Goal: Information Seeking & Learning: Learn about a topic

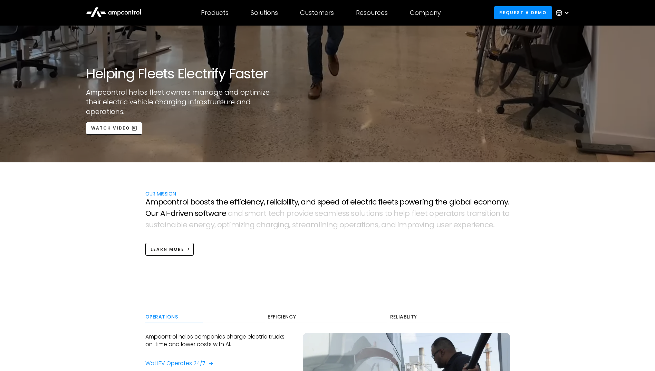
scroll to position [242, 0]
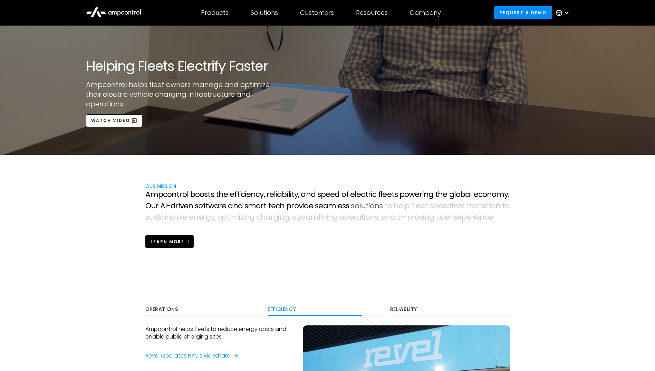
click at [181, 241] on div "Learn more" at bounding box center [167, 241] width 34 height 6
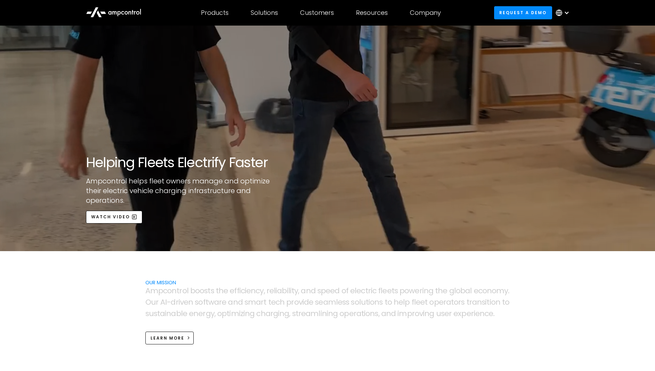
scroll to position [173, 0]
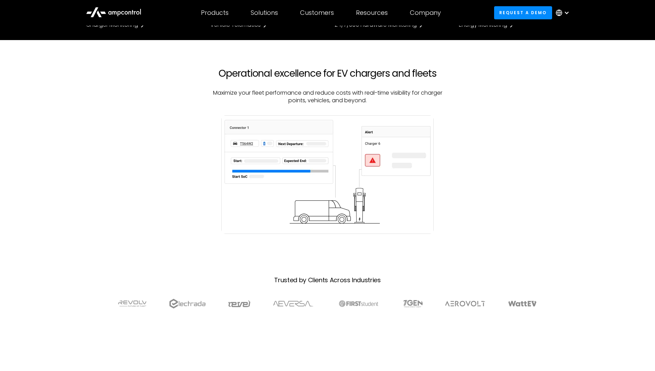
scroll to position [173, 0]
